Goal: Task Accomplishment & Management: Complete application form

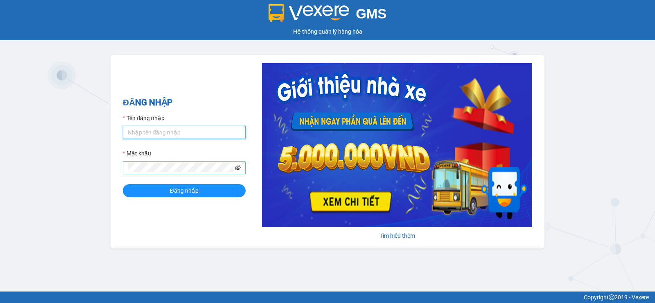
type input "test.vtvm"
click at [235, 167] on icon "eye-invisible" at bounding box center [238, 168] width 6 height 6
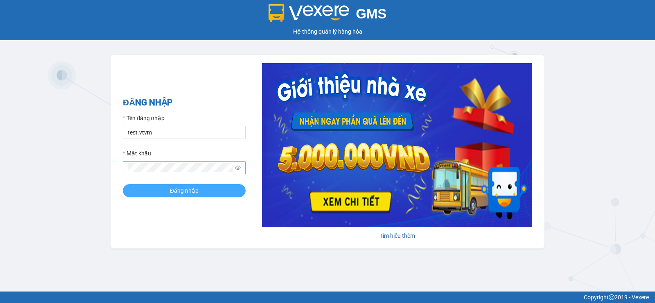
click at [211, 195] on button "Đăng nhập" at bounding box center [184, 190] width 123 height 13
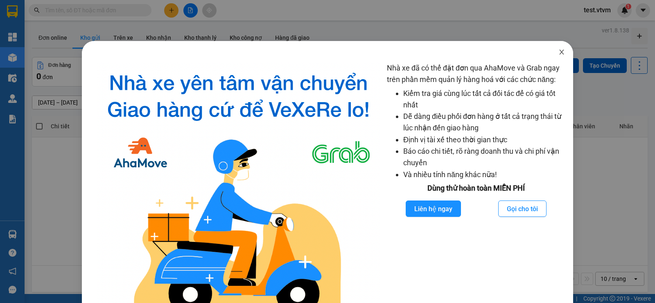
click at [551, 51] on span "Close" at bounding box center [561, 52] width 23 height 23
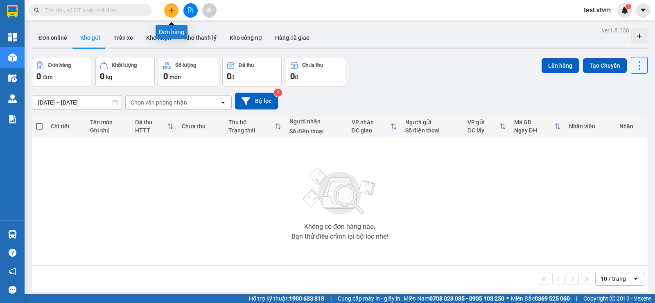
click at [175, 10] on button at bounding box center [171, 10] width 14 height 14
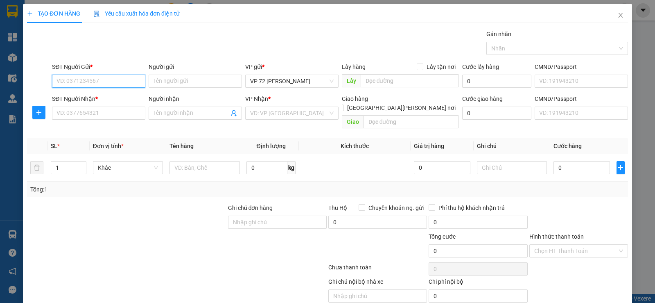
click at [60, 80] on input "SĐT Người Gửi *" at bounding box center [98, 81] width 93 height 13
click at [71, 78] on input "SĐT Người Gửi *" at bounding box center [98, 81] width 93 height 13
click at [70, 79] on input "SĐT Người Gửi *" at bounding box center [98, 81] width 93 height 13
drag, startPoint x: 89, startPoint y: 82, endPoint x: 84, endPoint y: 88, distance: 8.2
click at [85, 88] on div "SĐT Người Gửi * VD: 0371234567" at bounding box center [98, 76] width 93 height 29
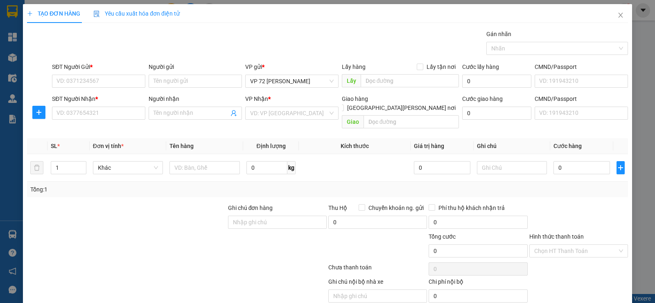
click at [84, 88] on div "SĐT Người Gửi * VD: 0371234567" at bounding box center [98, 76] width 93 height 29
click at [87, 79] on input "SĐT Người Gửi *" at bounding box center [98, 81] width 93 height 13
click at [82, 82] on input "SĐT Người Gửi *" at bounding box center [98, 81] width 93 height 13
type input "0772224490"
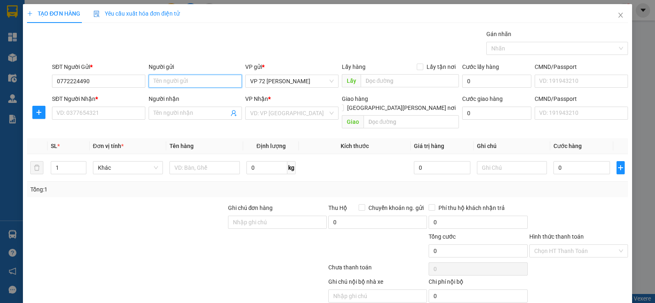
click at [203, 80] on input "Người gửi" at bounding box center [195, 81] width 93 height 13
type input "h"
type input "Huy"
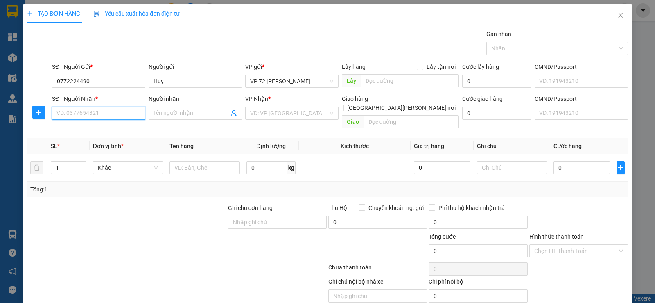
click at [75, 112] on input "SĐT Người Nhận *" at bounding box center [98, 112] width 93 height 13
type input "0358617799"
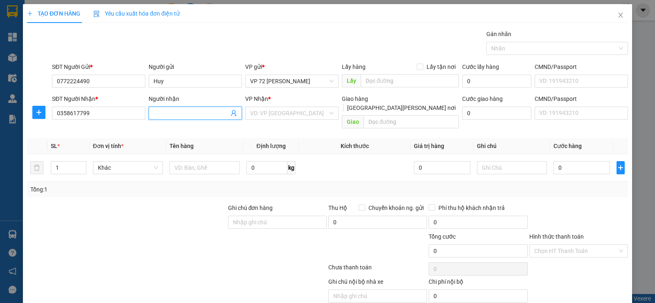
click at [207, 115] on input "Người nhận" at bounding box center [191, 112] width 75 height 9
type input "[PERSON_NAME]"
click at [72, 141] on div "SL *" at bounding box center [68, 145] width 35 height 9
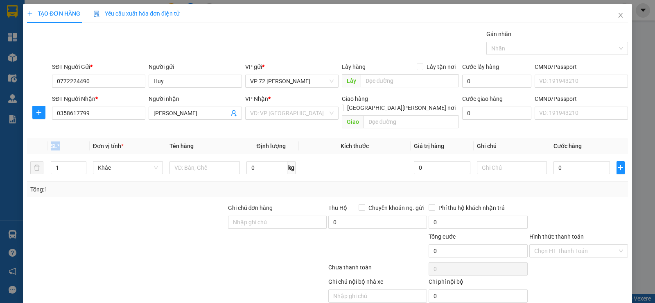
click at [73, 141] on div "SL *" at bounding box center [68, 145] width 35 height 9
click at [58, 142] on span "*" at bounding box center [58, 145] width 2 height 7
click at [61, 161] on input "1" at bounding box center [68, 167] width 34 height 12
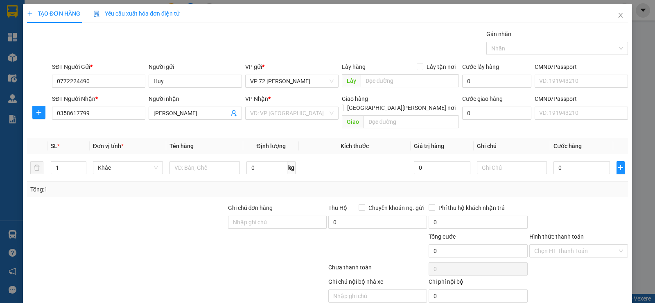
click at [63, 141] on div "SL *" at bounding box center [68, 145] width 35 height 9
click at [74, 141] on div "SL *" at bounding box center [68, 145] width 35 height 9
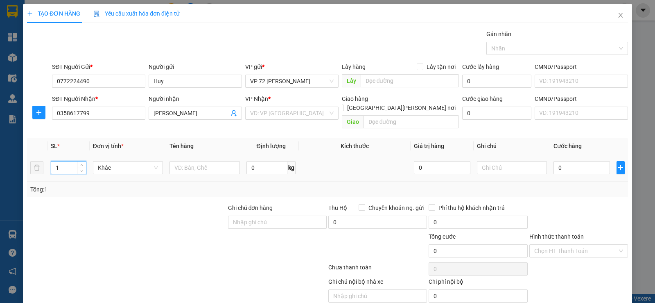
click at [65, 161] on input "1" at bounding box center [68, 167] width 34 height 12
click at [118, 161] on span "Khác" at bounding box center [128, 167] width 61 height 12
type input "28"
click at [277, 114] on input "search" at bounding box center [289, 113] width 78 height 12
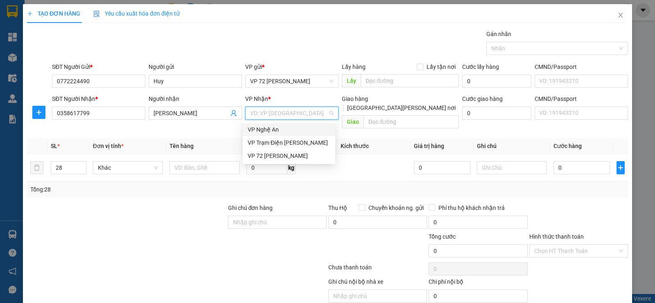
click at [267, 128] on div "VP Nghệ An" at bounding box center [289, 129] width 83 height 9
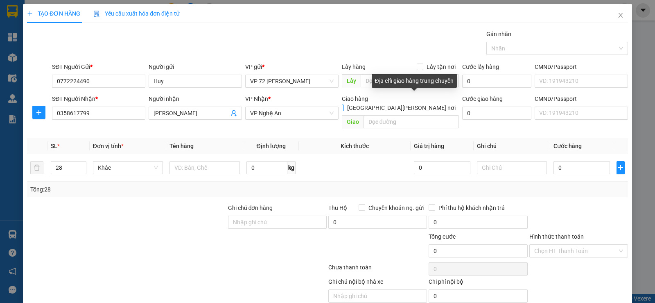
click at [343, 104] on input "[GEOGRAPHIC_DATA][PERSON_NAME] nơi" at bounding box center [340, 107] width 6 height 6
checkbox input "true"
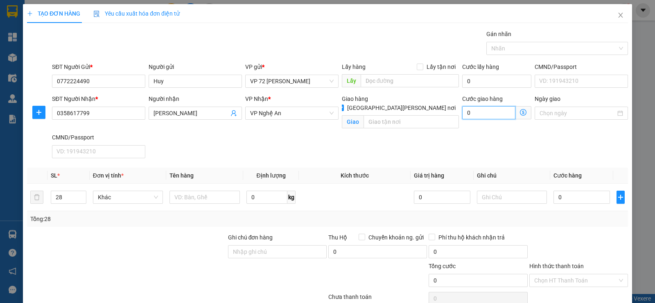
click at [475, 110] on input "0" at bounding box center [488, 112] width 53 height 13
type input "1"
type input "11"
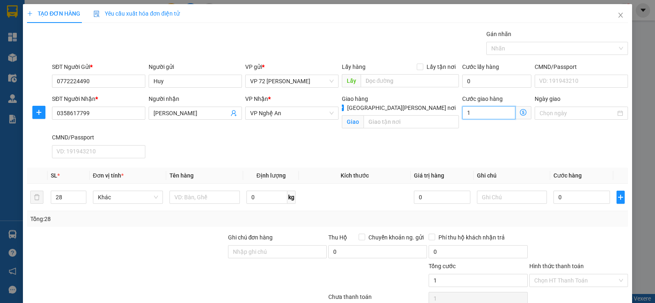
type input "11"
type input "112"
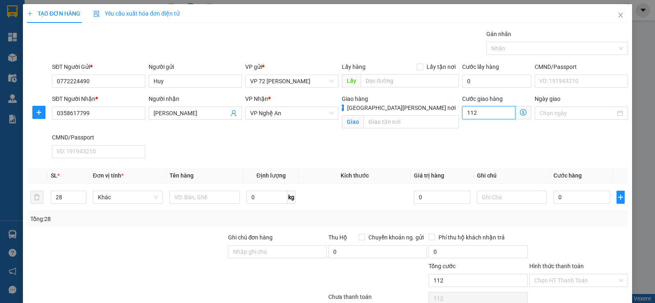
type input "1.120"
click at [113, 197] on span "Khác" at bounding box center [128, 197] width 61 height 12
type input "1.120"
type input "1.120.000"
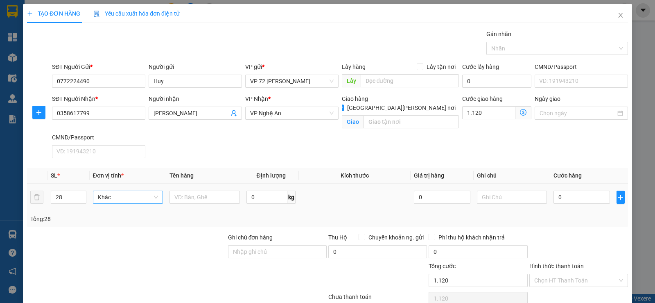
type input "1.120.000"
type input "thùng"
click at [217, 199] on input "text" at bounding box center [204, 196] width 70 height 13
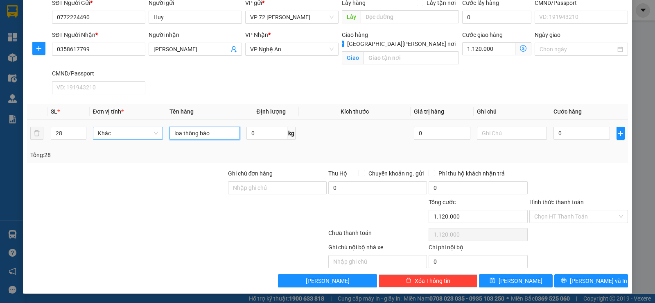
scroll to position [64, 0]
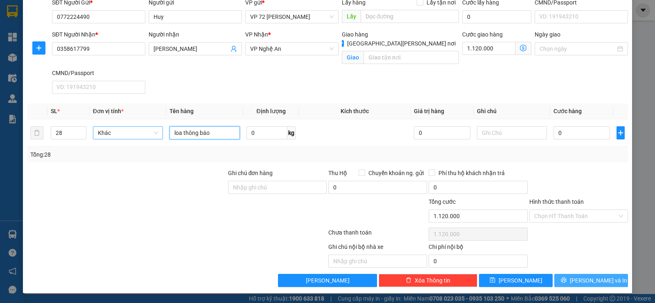
type input "loa thông báo"
click at [595, 281] on span "[PERSON_NAME] và In" at bounding box center [598, 279] width 57 height 9
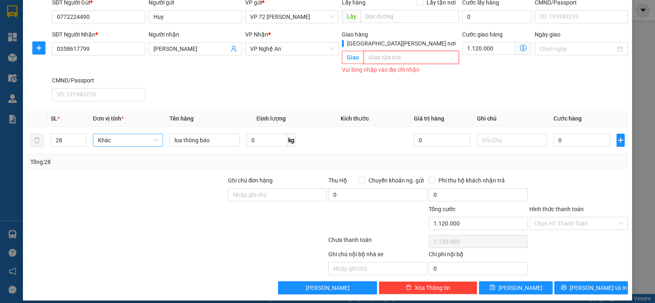
click at [378, 51] on input "text" at bounding box center [412, 57] width 96 height 13
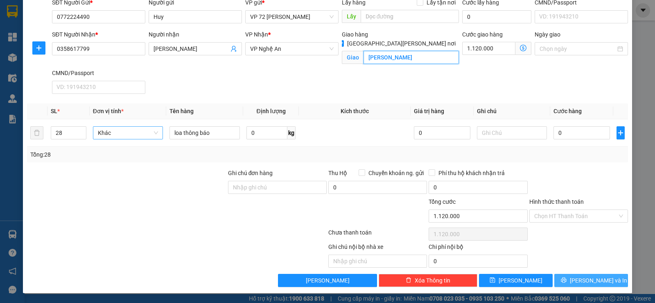
type input "[PERSON_NAME]"
click at [567, 278] on icon "printer" at bounding box center [564, 280] width 6 height 6
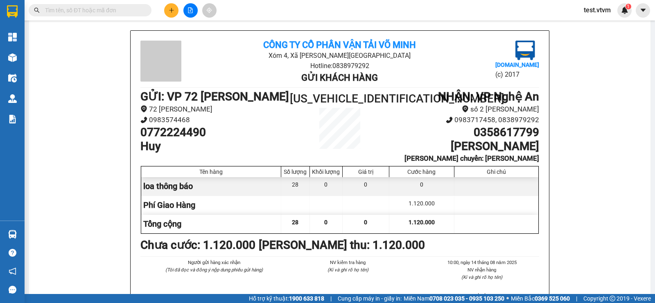
scroll to position [82, 0]
